Goal: Task Accomplishment & Management: Manage account settings

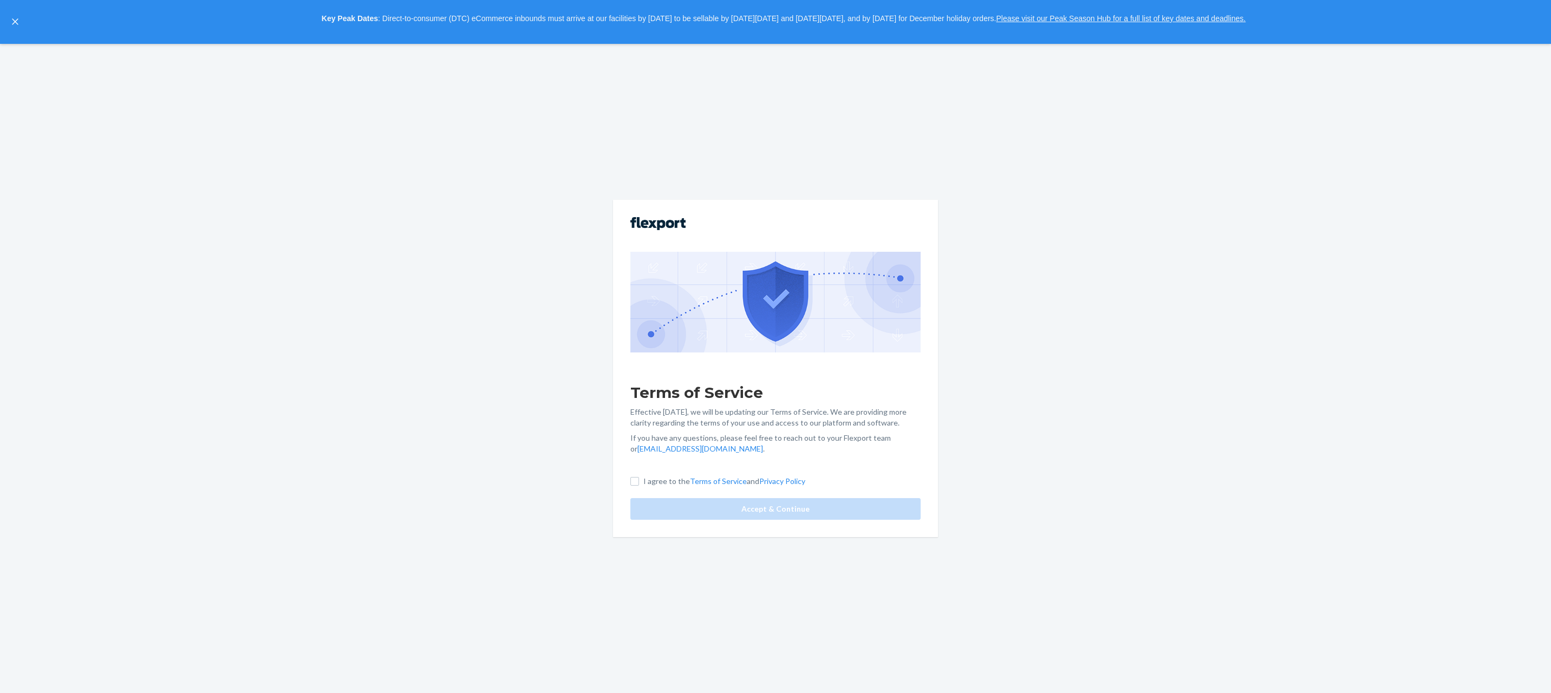
click at [642, 486] on label "I agree to the Terms of Service and Privacy Policy" at bounding box center [717, 481] width 175 height 11
click at [639, 486] on input "I agree to the Terms of Service and Privacy Policy" at bounding box center [634, 481] width 9 height 9
checkbox input "true"
click at [744, 515] on button "Accept & Continue" at bounding box center [775, 509] width 290 height 22
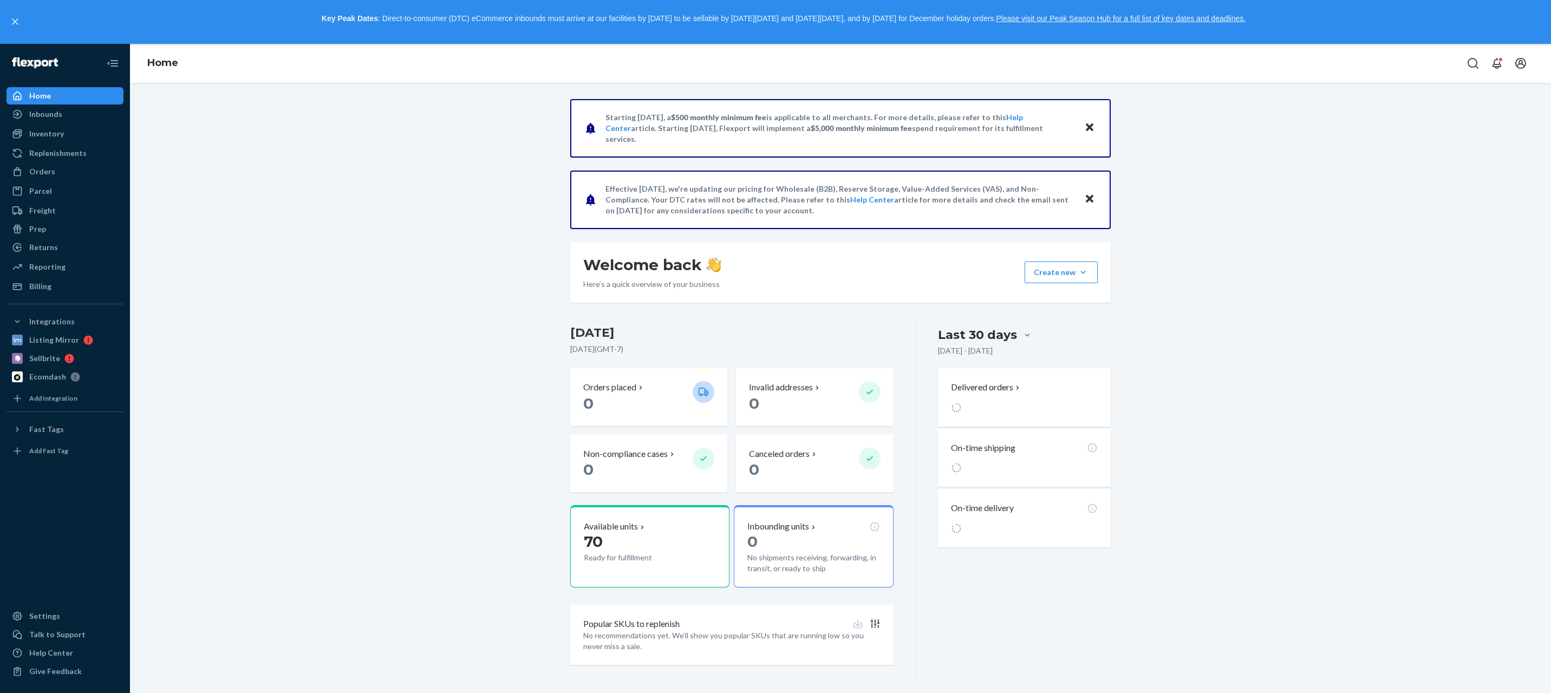
click at [508, 460] on div "Starting [DATE], a $500 monthly minimum fee is applicable to all merchants. For…" at bounding box center [840, 388] width 1405 height 579
click at [647, 540] on p "70" at bounding box center [634, 541] width 100 height 19
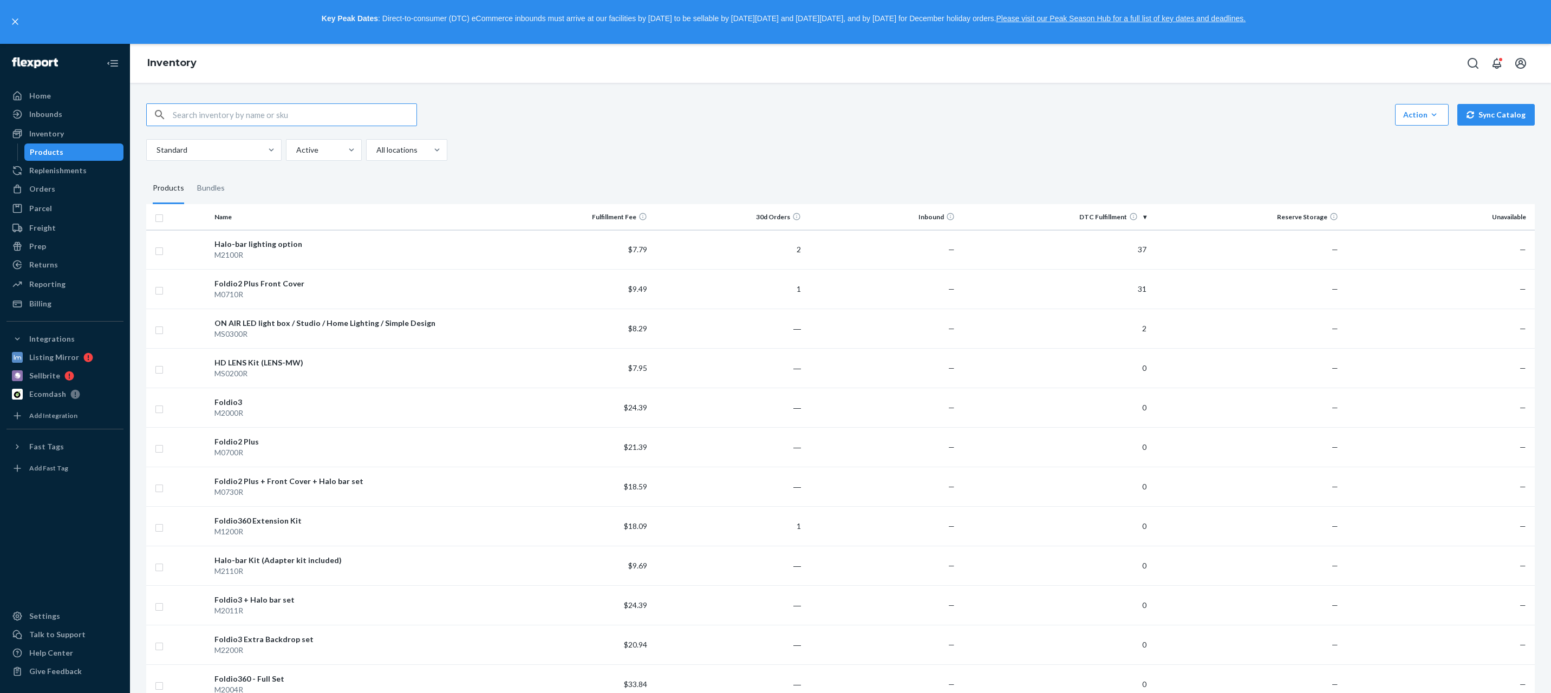
click at [1067, 128] on div "Action Create product Create bundle Bulk create products Bulk update products B…" at bounding box center [840, 131] width 1389 height 57
click at [47, 300] on div "Billing" at bounding box center [40, 303] width 22 height 11
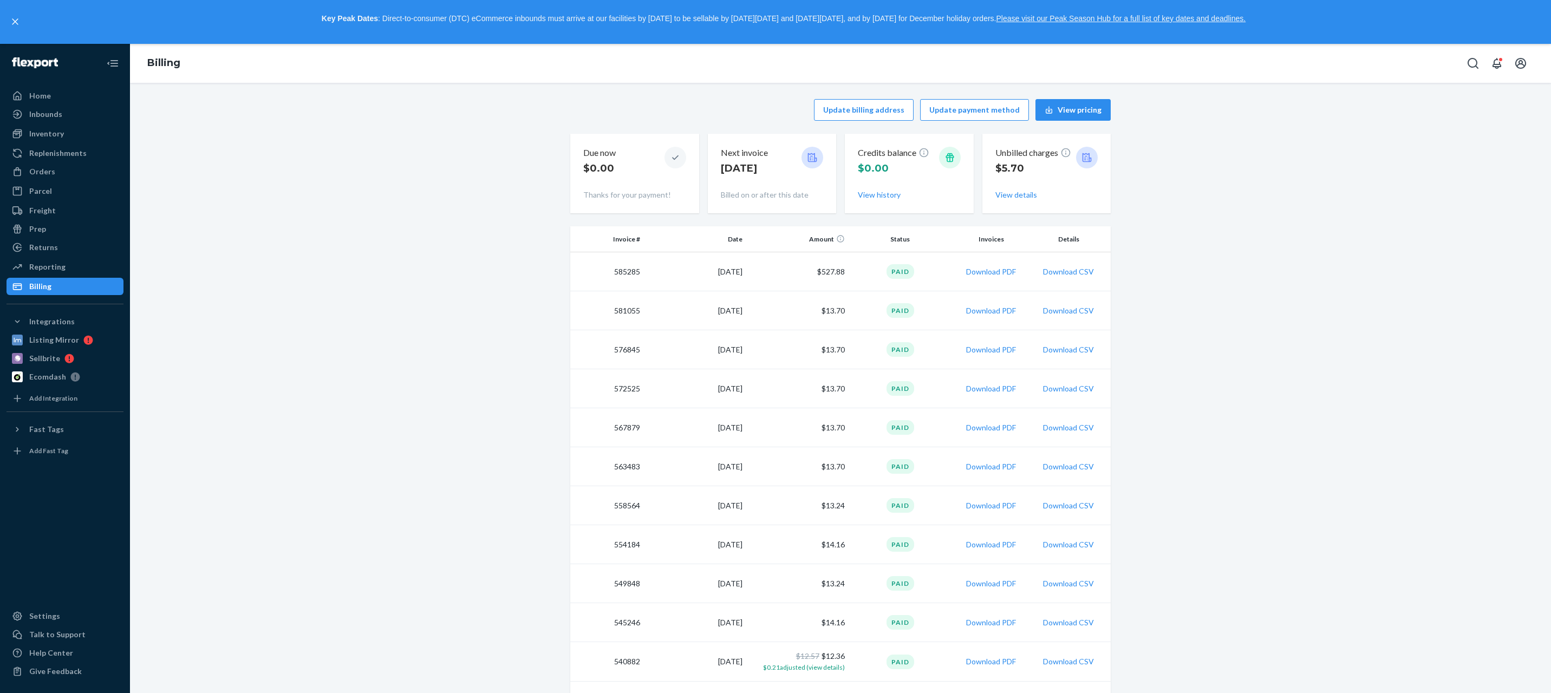
click at [474, 284] on div "Update billing address Update payment method View pricing Due now $0.00 Thanks …" at bounding box center [840, 689] width 1405 height 1193
click at [979, 272] on button "Download PDF" at bounding box center [991, 271] width 50 height 11
click at [423, 283] on div "Update billing address Update payment method View pricing Due now $0.00 Thanks …" at bounding box center [840, 689] width 1405 height 1193
click at [287, 449] on div "Update billing address Update payment method View pricing Due now $0.00 Thanks …" at bounding box center [840, 689] width 1405 height 1193
click at [451, 261] on div "Update billing address Update payment method View pricing Due now $0.00 Thanks …" at bounding box center [840, 689] width 1405 height 1193
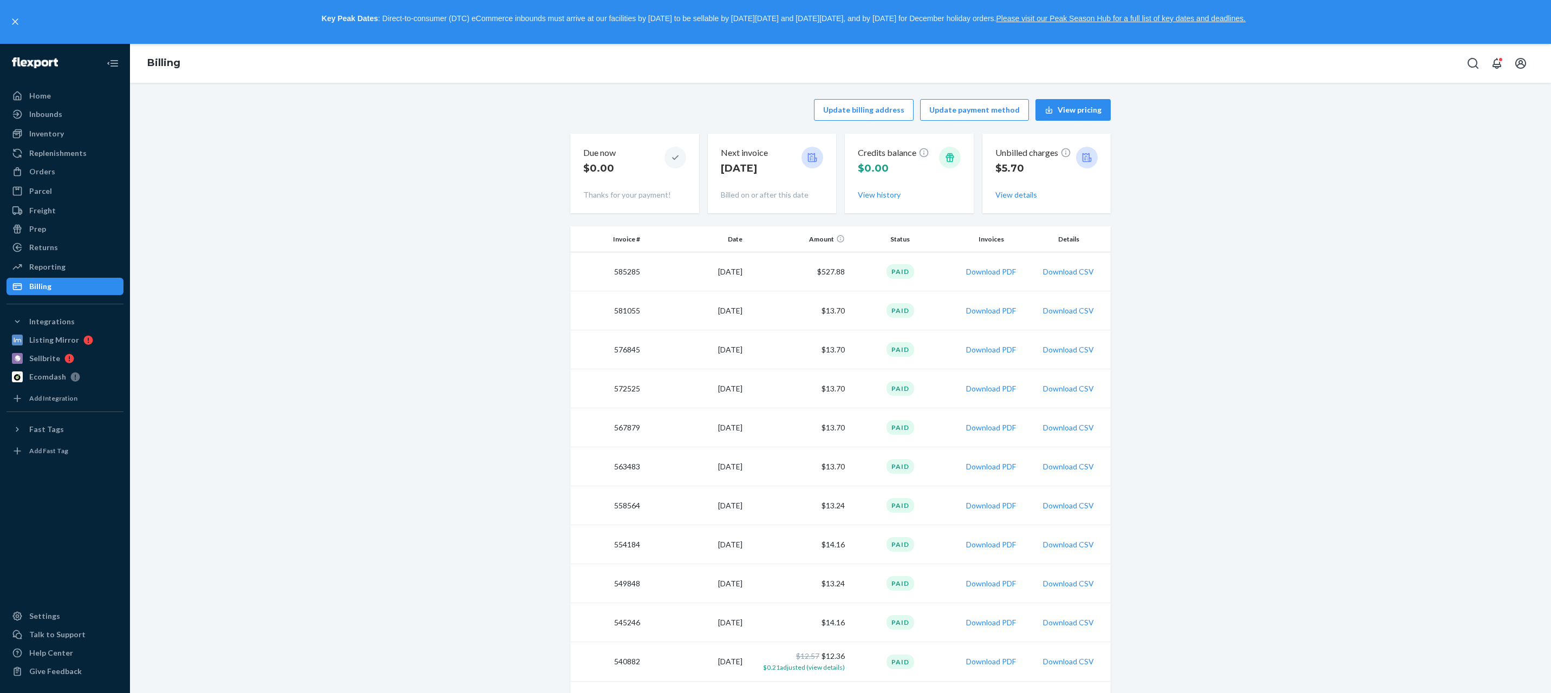
click at [1287, 244] on div "Update billing address Update payment method View pricing Due now $0.00 Thanks …" at bounding box center [840, 689] width 1405 height 1193
